Goal: Navigation & Orientation: Find specific page/section

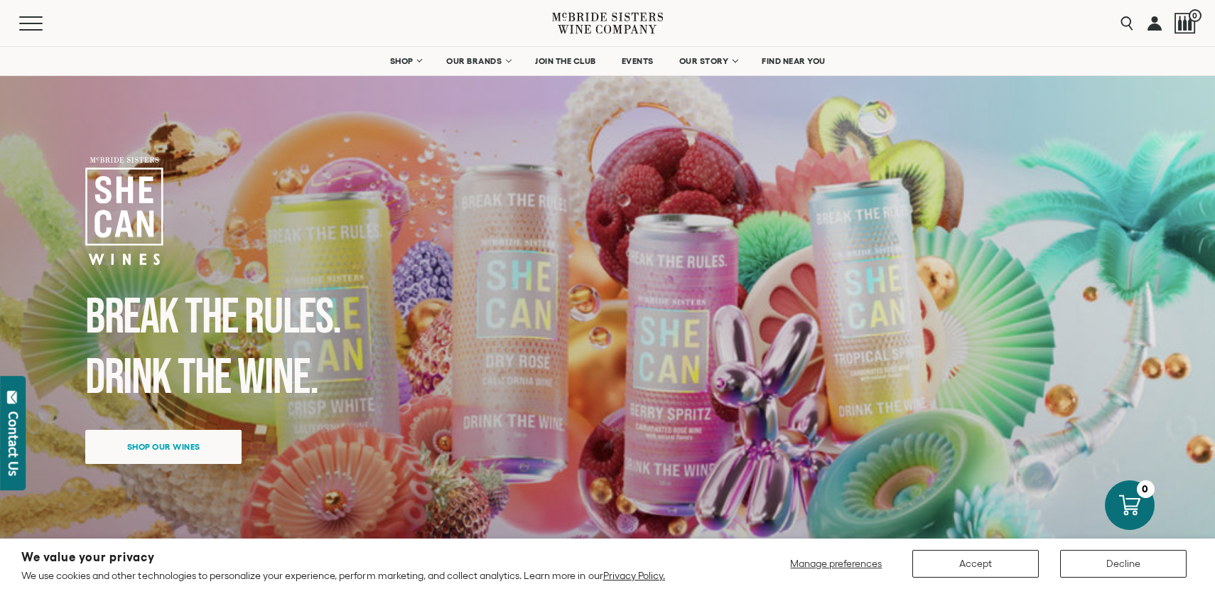
scroll to position [18, 0]
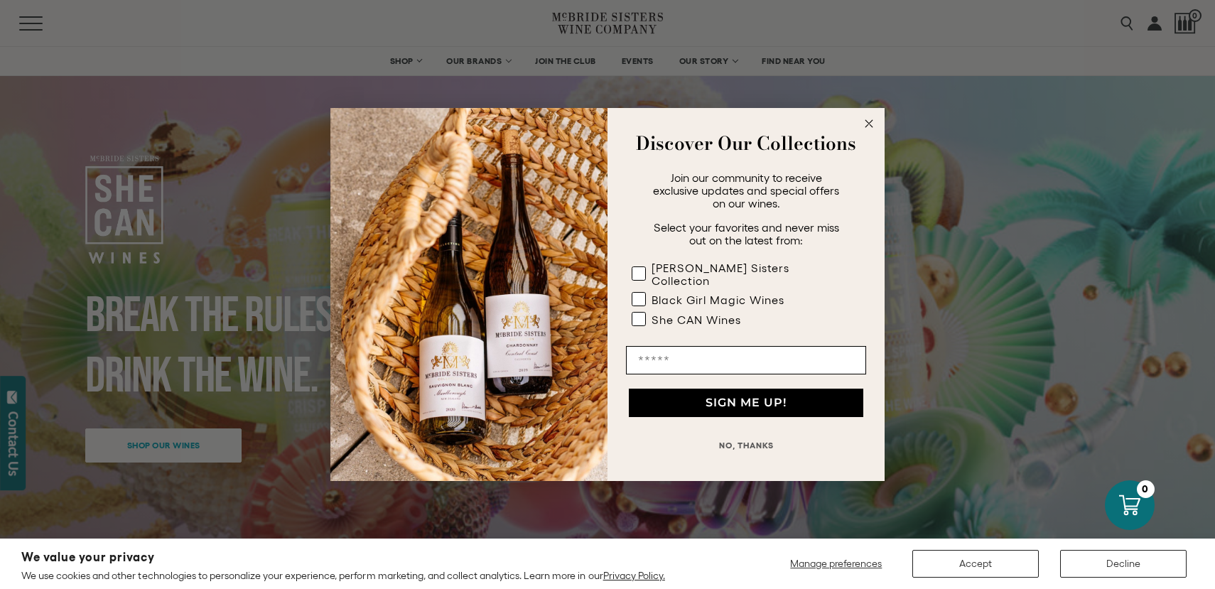
click at [870, 131] on circle "Close dialog" at bounding box center [869, 124] width 16 height 16
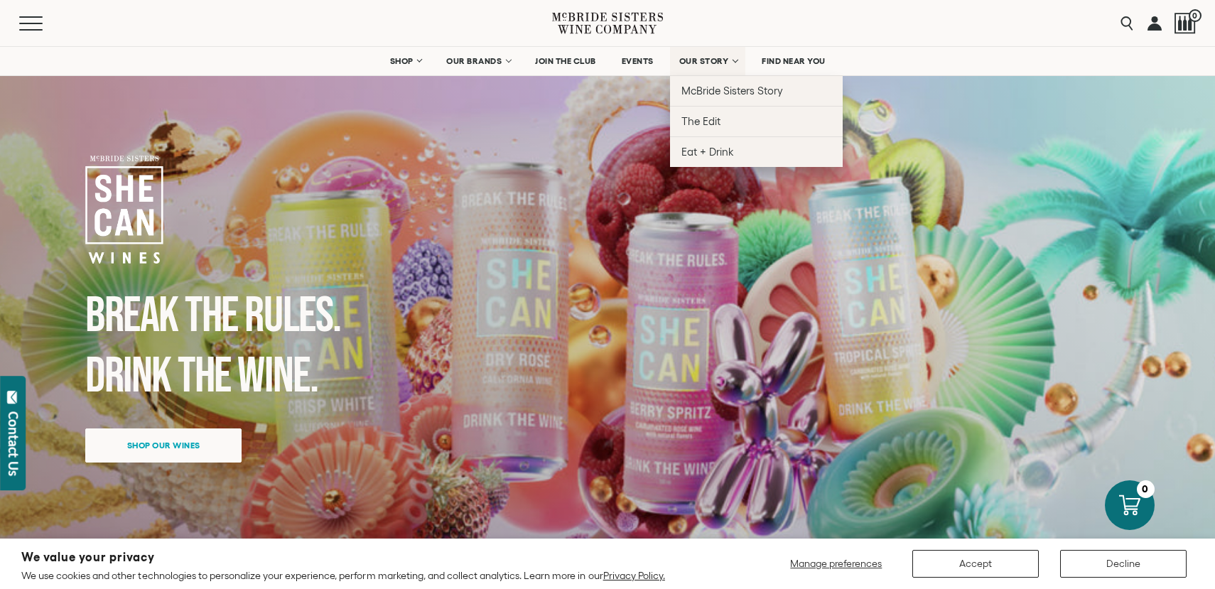
click at [708, 62] on span "OUR STORY" at bounding box center [704, 61] width 50 height 10
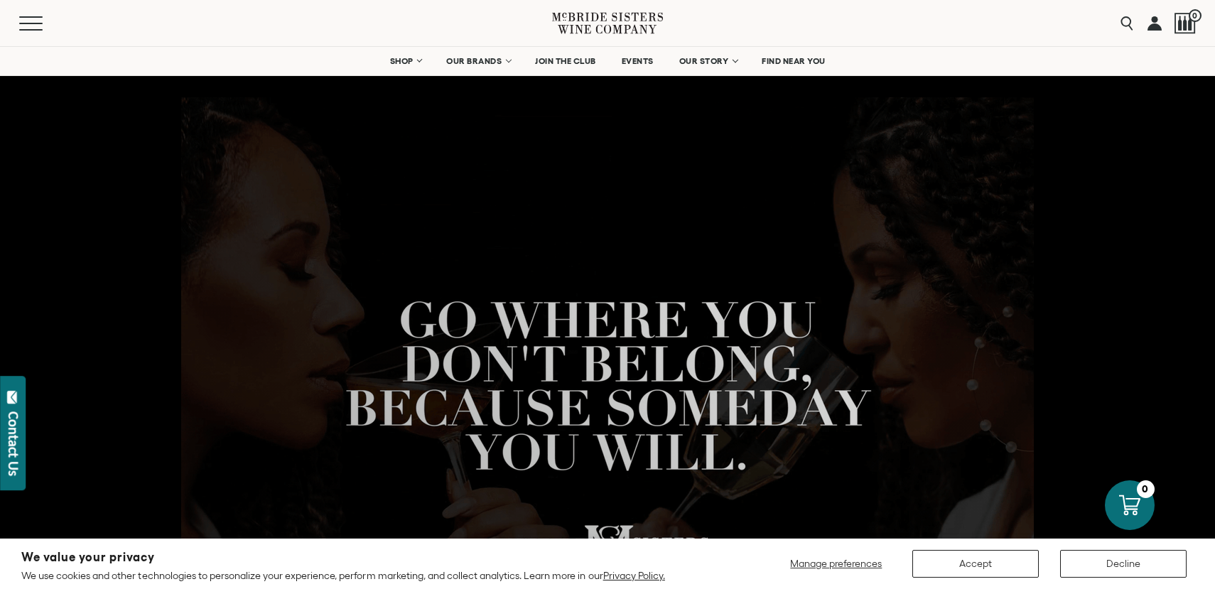
scroll to position [23, 0]
